Goal: Task Accomplishment & Management: Manage account settings

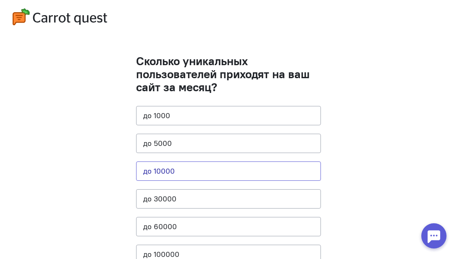
click at [182, 171] on button "до 10000" at bounding box center [228, 170] width 185 height 19
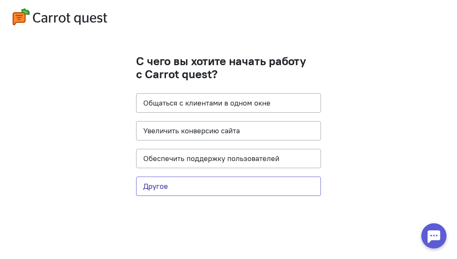
click at [172, 187] on button "Другое" at bounding box center [228, 185] width 185 height 19
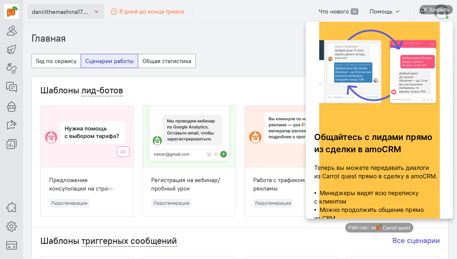
click at [53, 14] on span "daniilthemashina1755681153" at bounding box center [61, 12] width 59 height 8
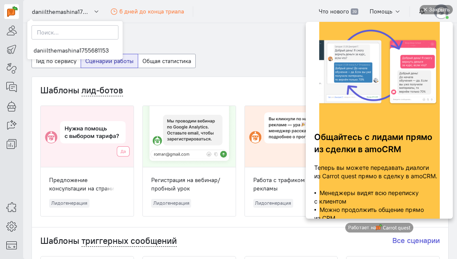
click at [153, 37] on ol "Главная" at bounding box center [240, 39] width 417 height 14
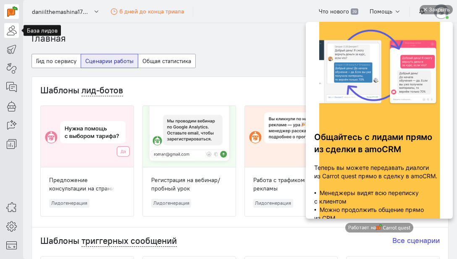
click at [11, 29] on icon at bounding box center [11, 30] width 11 height 10
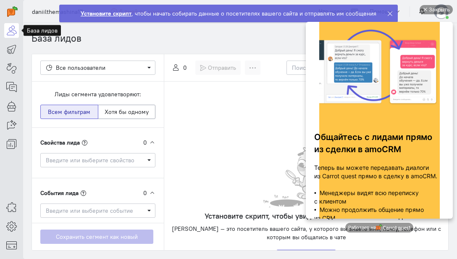
click at [389, 13] on div "Закрыть Общайтесь с лидами прямо из сделки в amoCRM Теперь вы можете передавать…" at bounding box center [379, 130] width 147 height 250
click at [439, 10] on div "Закрыть" at bounding box center [439, 9] width 21 height 9
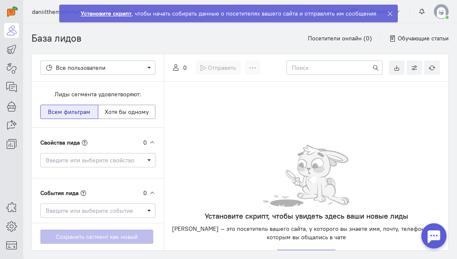
click at [387, 13] on icon at bounding box center [390, 14] width 6 height 6
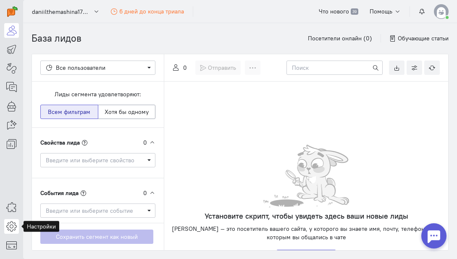
click at [12, 227] on icon at bounding box center [11, 226] width 11 height 10
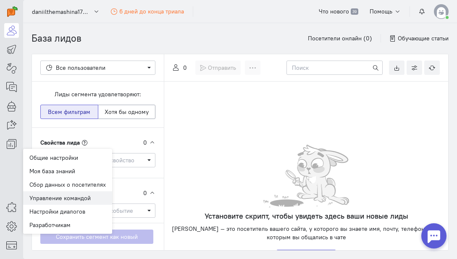
click at [60, 196] on link "Управление командой" at bounding box center [67, 197] width 89 height 13
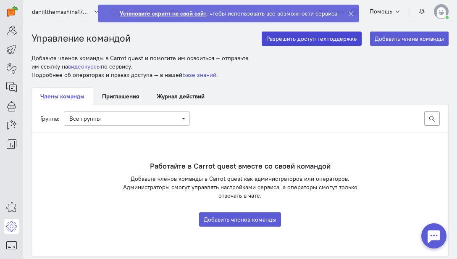
click at [298, 39] on button "Разрешить доступ техподдержке" at bounding box center [312, 39] width 100 height 14
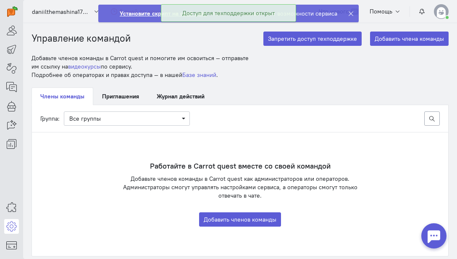
click at [349, 13] on icon at bounding box center [351, 14] width 6 height 6
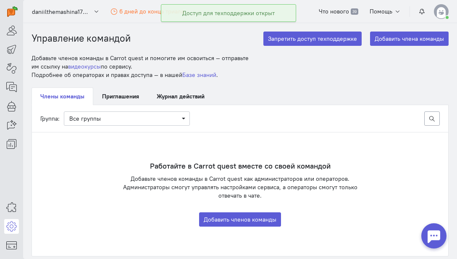
click at [442, 13] on img at bounding box center [441, 11] width 15 height 15
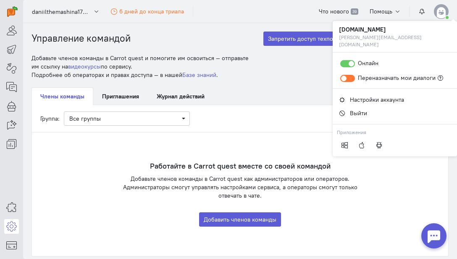
click at [391, 37] on small "[PERSON_NAME][EMAIL_ADDRESS][DOMAIN_NAME]" at bounding box center [395, 41] width 112 height 14
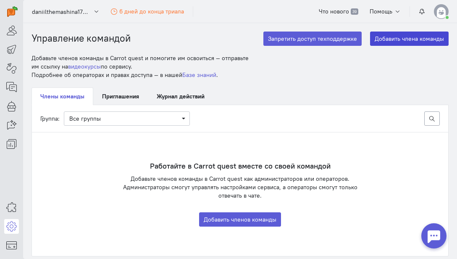
click at [389, 37] on button "Добавить члена команды" at bounding box center [409, 39] width 79 height 14
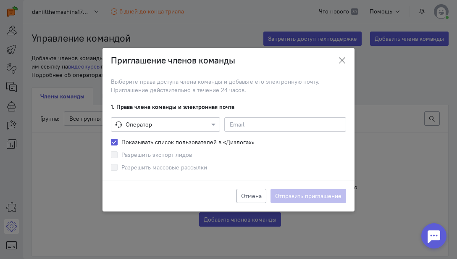
click at [338, 60] on button "button" at bounding box center [341, 60] width 25 height 20
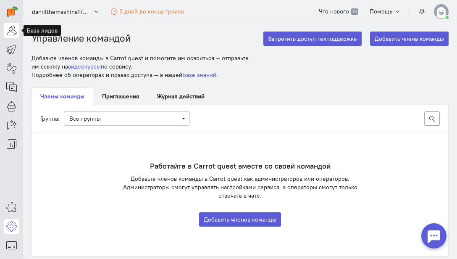
click at [13, 26] on icon at bounding box center [11, 30] width 11 height 10
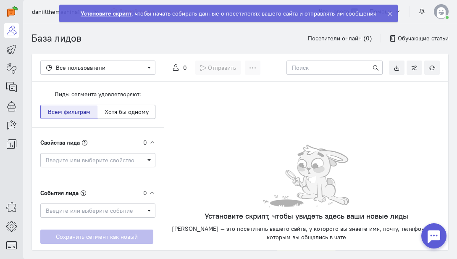
click at [387, 15] on icon at bounding box center [390, 14] width 6 height 6
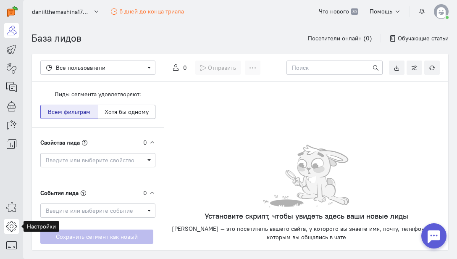
click at [13, 220] on link at bounding box center [11, 226] width 15 height 15
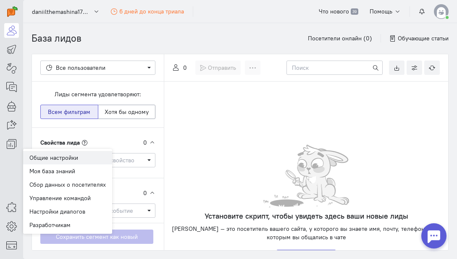
click at [48, 155] on link "Общие настройки" at bounding box center [67, 157] width 89 height 13
